Goal: Navigation & Orientation: Find specific page/section

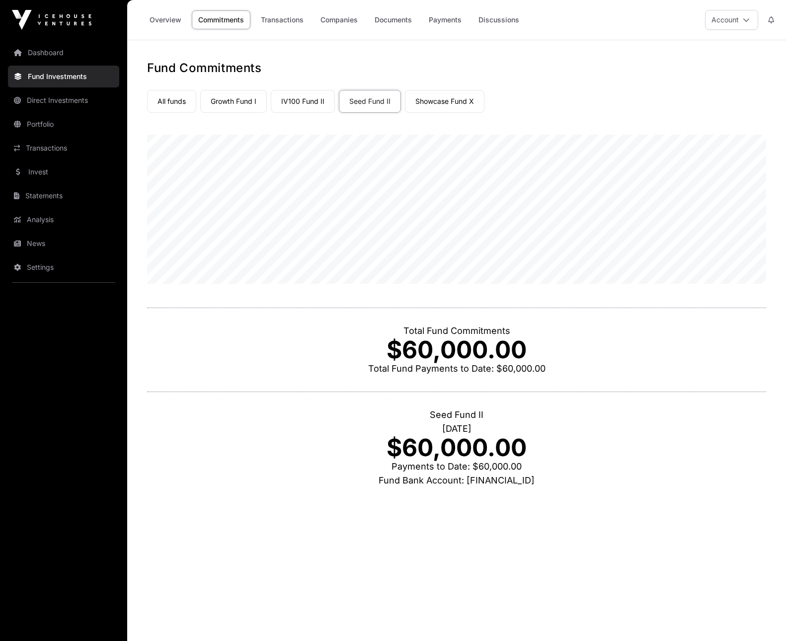
click at [161, 18] on link "Overview" at bounding box center [165, 19] width 45 height 19
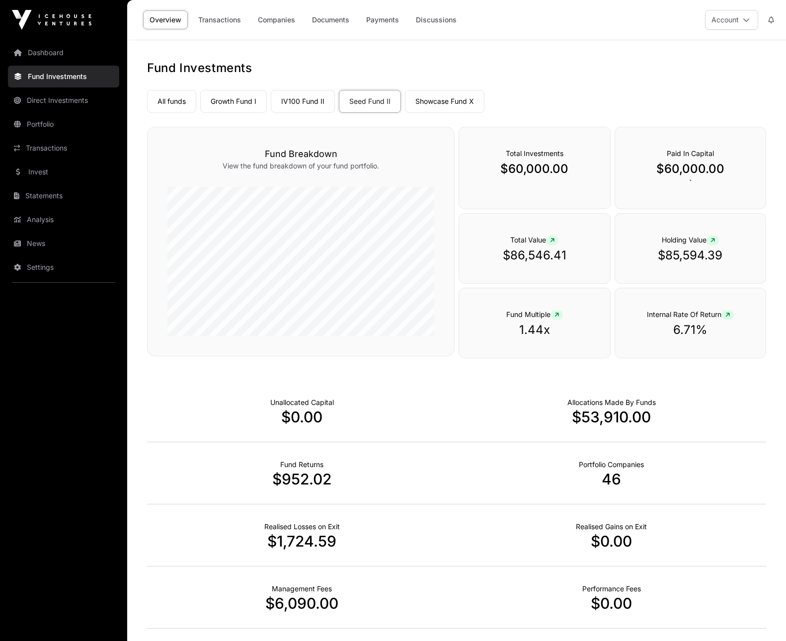
drag, startPoint x: 440, startPoint y: 99, endPoint x: 434, endPoint y: 102, distance: 6.7
click at [440, 99] on link "Showcase Fund X" at bounding box center [445, 101] width 80 height 23
click at [297, 98] on link "IV100 Fund II" at bounding box center [303, 101] width 64 height 23
click at [306, 105] on link "IV100 Fund II" at bounding box center [303, 101] width 64 height 23
click at [244, 98] on link "Growth Fund I" at bounding box center [233, 101] width 67 height 23
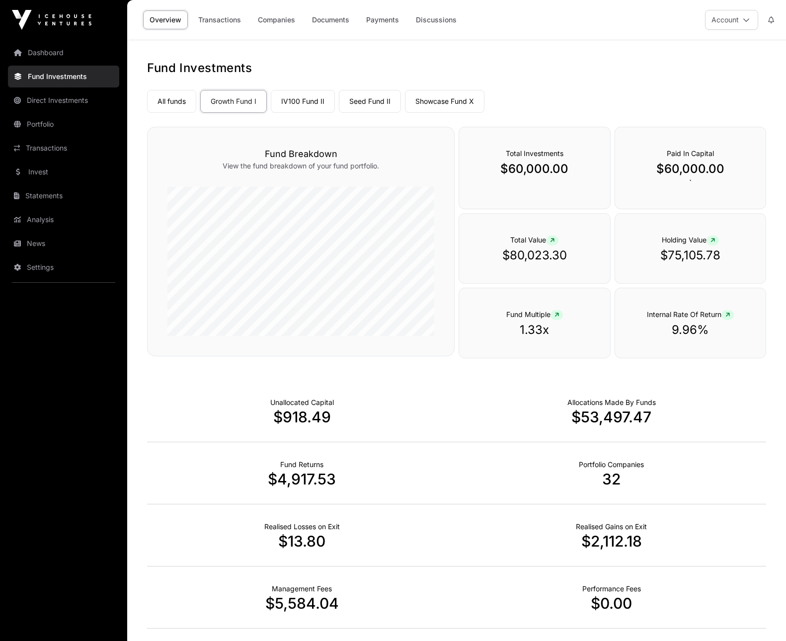
click at [131, 111] on div "Fund Investments All funds Growth Fund I IV100 Fund II Seed Fund II Showcase Fu…" at bounding box center [456, 350] width 659 height 581
click at [58, 102] on link "Direct Investments" at bounding box center [63, 100] width 111 height 22
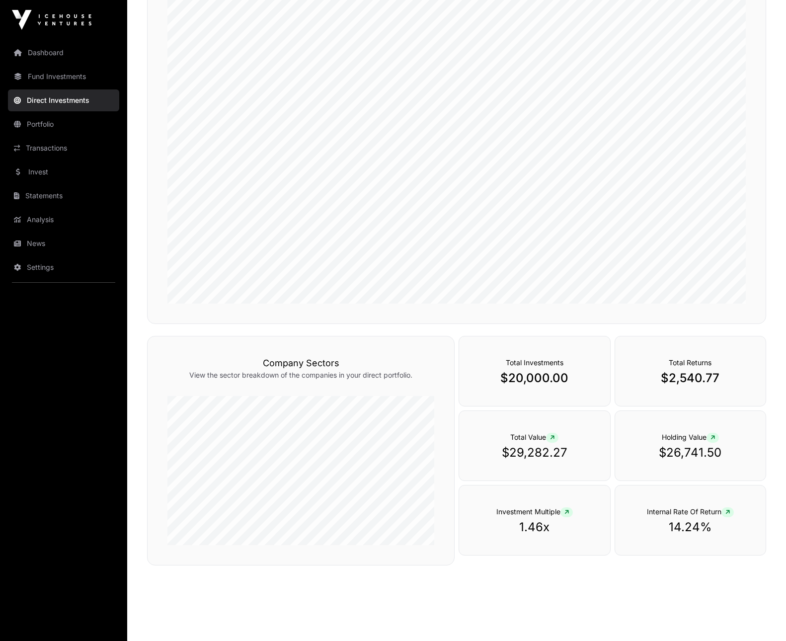
scroll to position [183, 0]
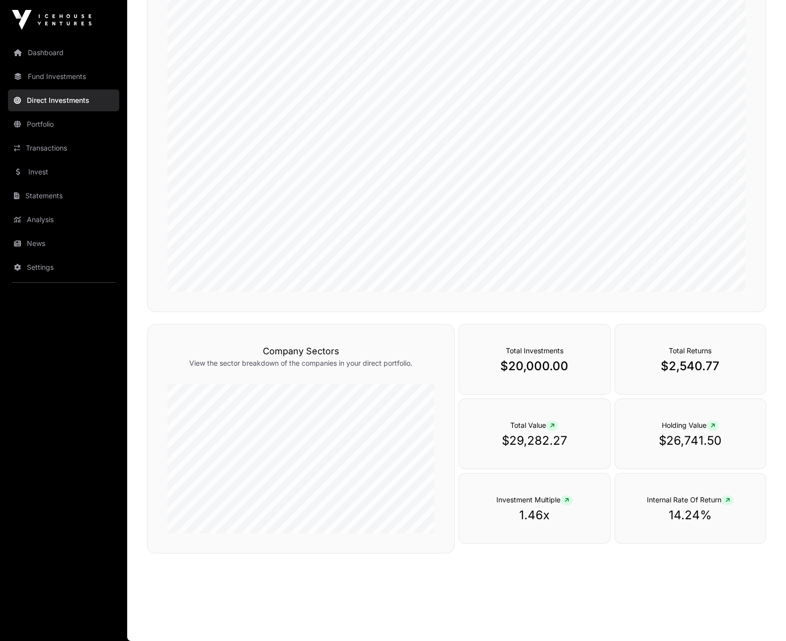
click at [383, 586] on main "Direct Investments Performance View the performance of your direct portfolio ov…" at bounding box center [456, 249] width 659 height 784
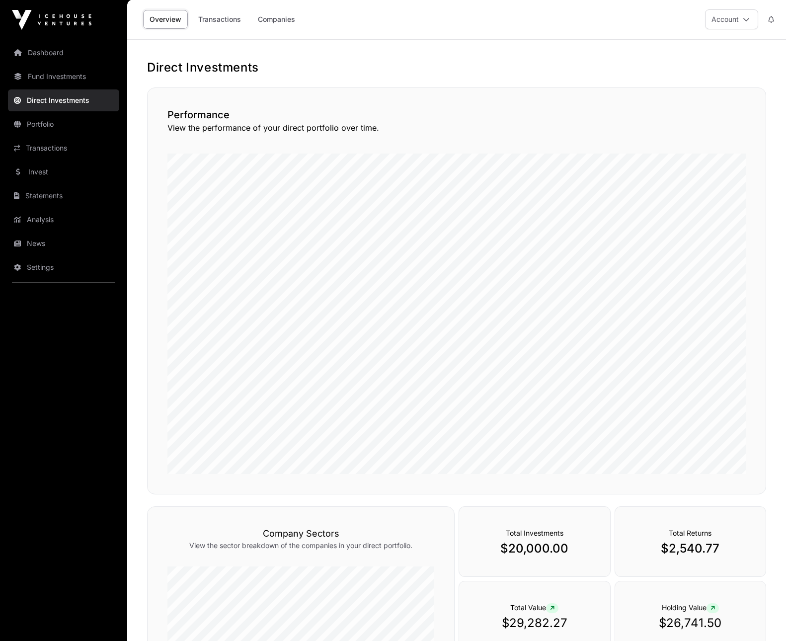
scroll to position [0, 0]
click at [44, 102] on link "Direct Investments" at bounding box center [63, 100] width 111 height 22
click at [280, 19] on link "Companies" at bounding box center [277, 19] width 50 height 19
